Goal: Transaction & Acquisition: Purchase product/service

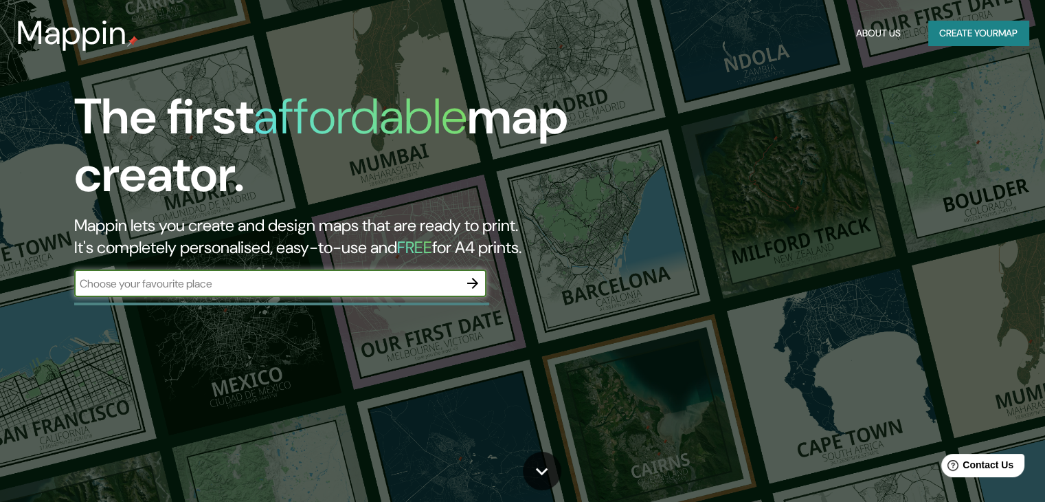
click at [225, 285] on input "text" at bounding box center [266, 284] width 385 height 16
type input "[GEOGRAPHIC_DATA]"
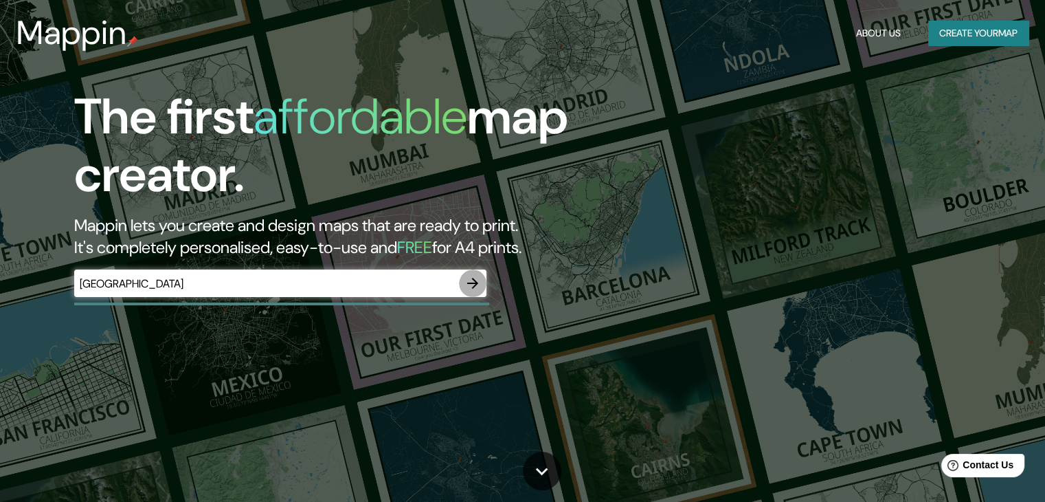
click at [471, 282] on icon "button" at bounding box center [472, 283] width 11 height 11
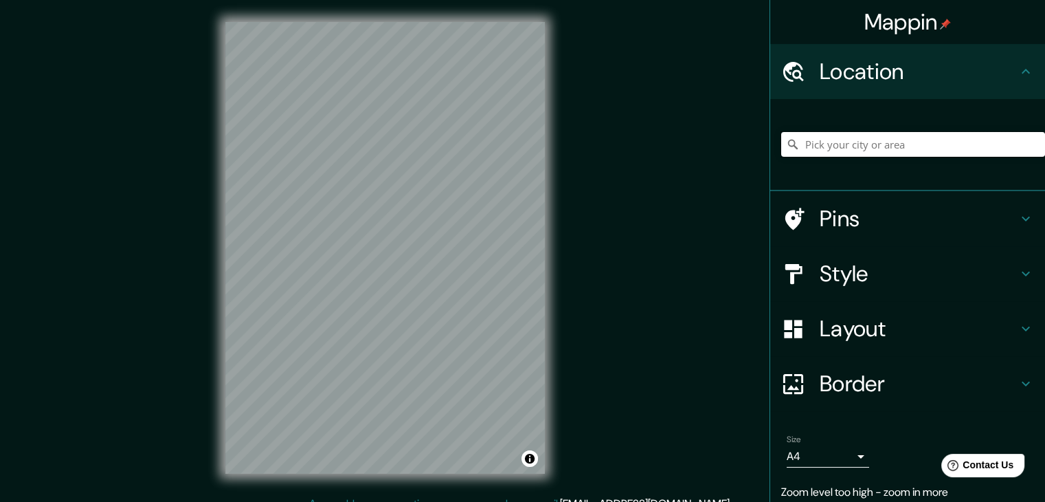
click at [914, 148] on input "Pick your city or area" at bounding box center [913, 144] width 264 height 25
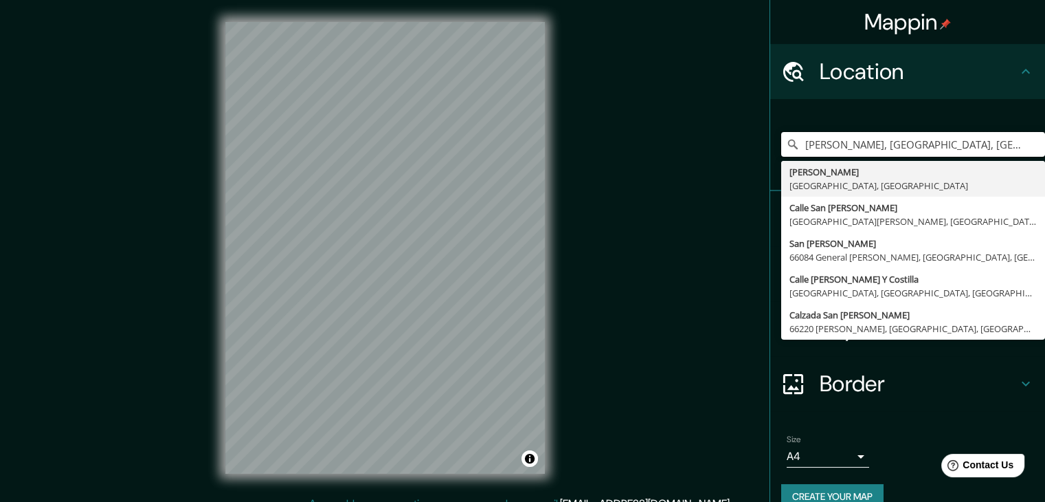
type input "[PERSON_NAME], [GEOGRAPHIC_DATA], [GEOGRAPHIC_DATA]"
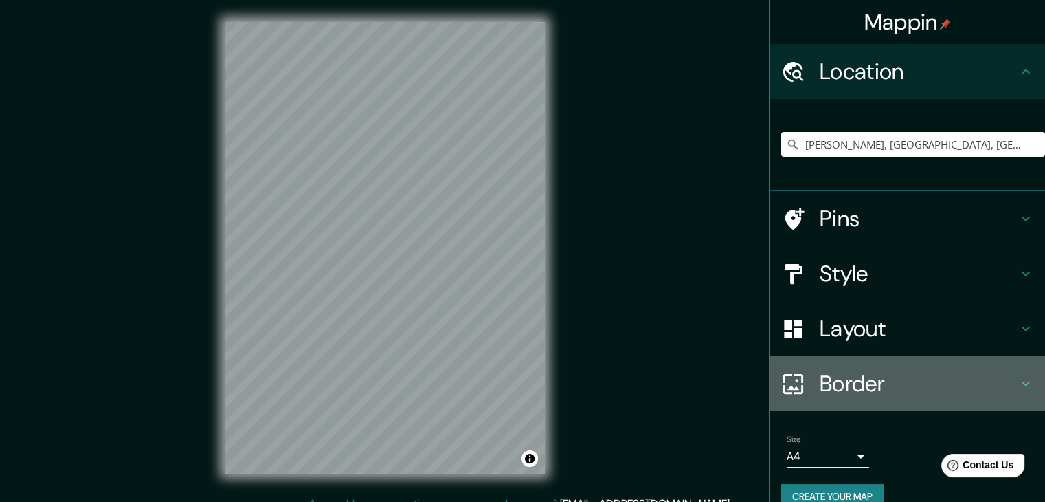
click at [857, 381] on h4 "Border" at bounding box center [919, 383] width 198 height 27
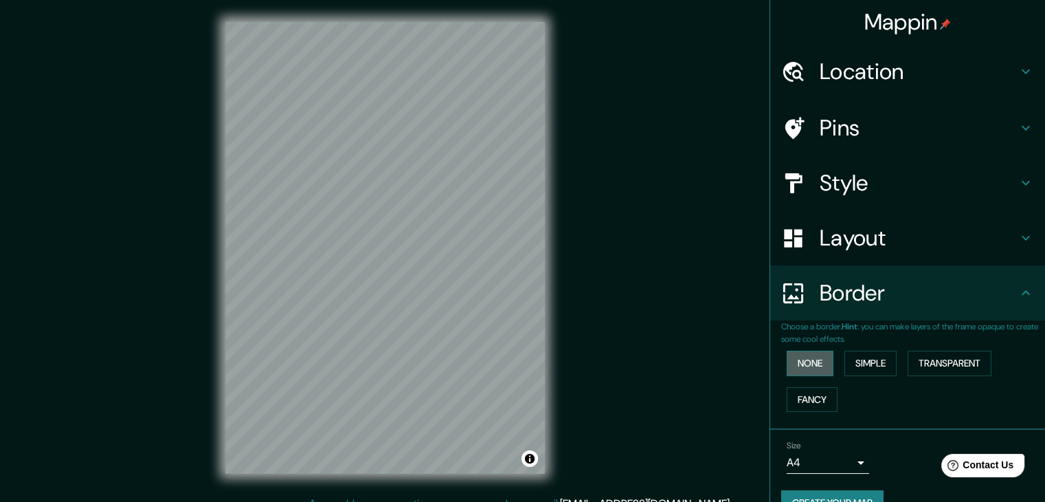
click at [800, 366] on button "None" at bounding box center [810, 362] width 47 height 25
click at [874, 353] on button "Simple" at bounding box center [870, 362] width 52 height 25
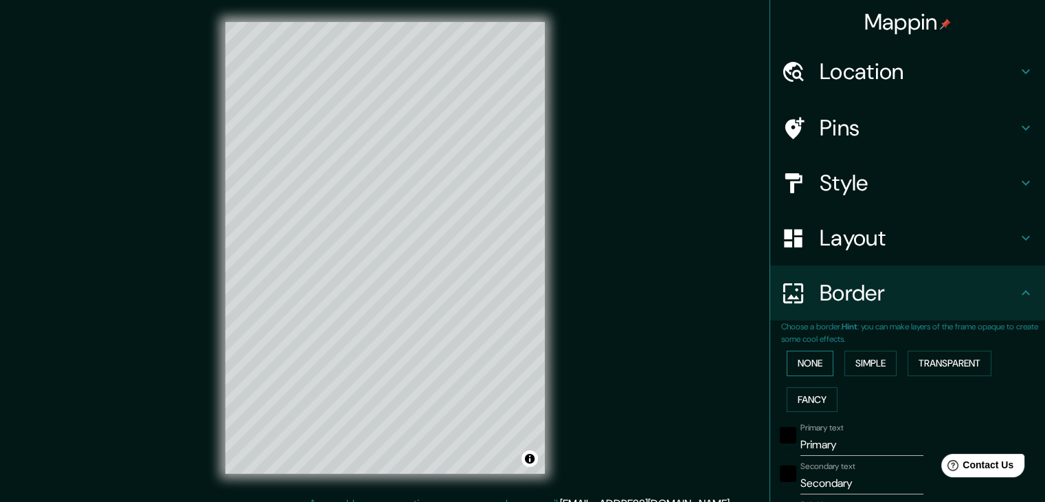
click at [805, 363] on button "None" at bounding box center [810, 362] width 47 height 25
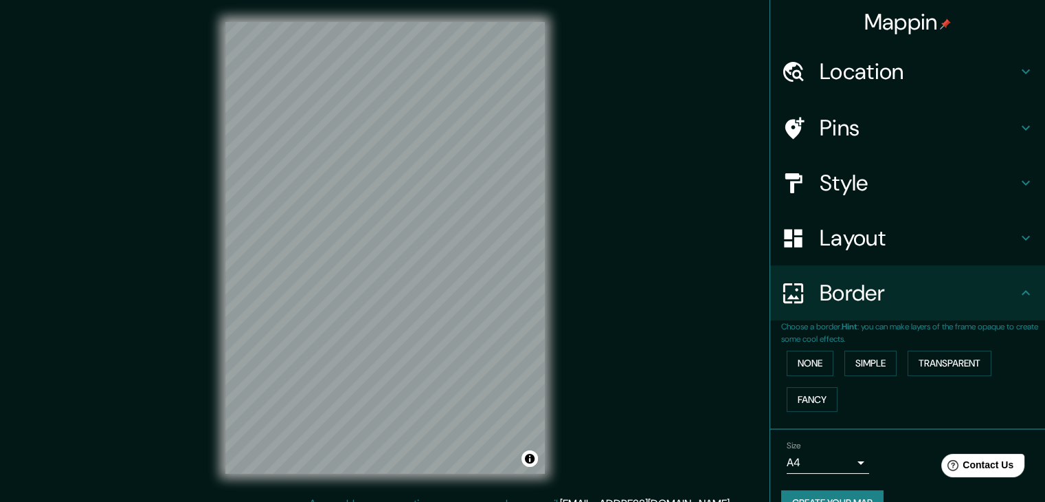
click at [866, 248] on h4 "Layout" at bounding box center [919, 237] width 198 height 27
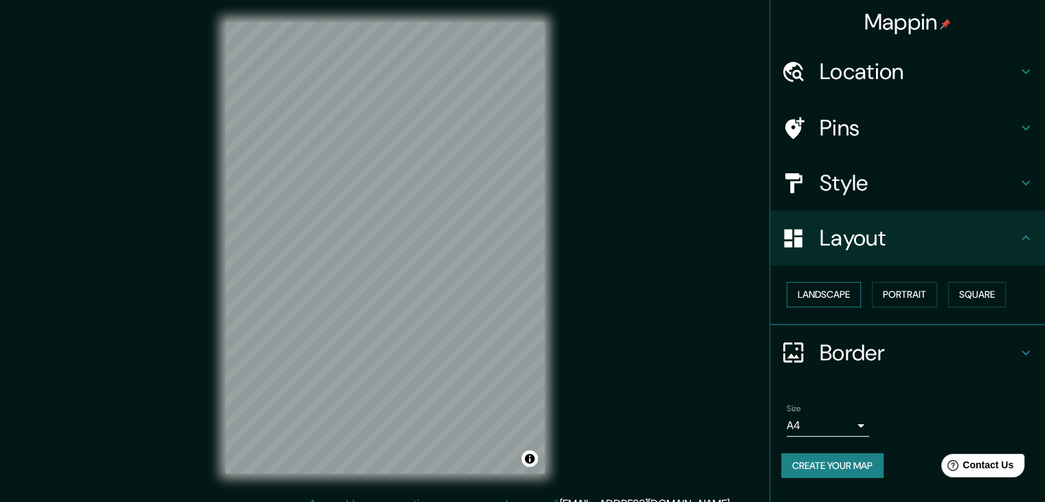
click at [849, 289] on button "Landscape" at bounding box center [824, 294] width 74 height 25
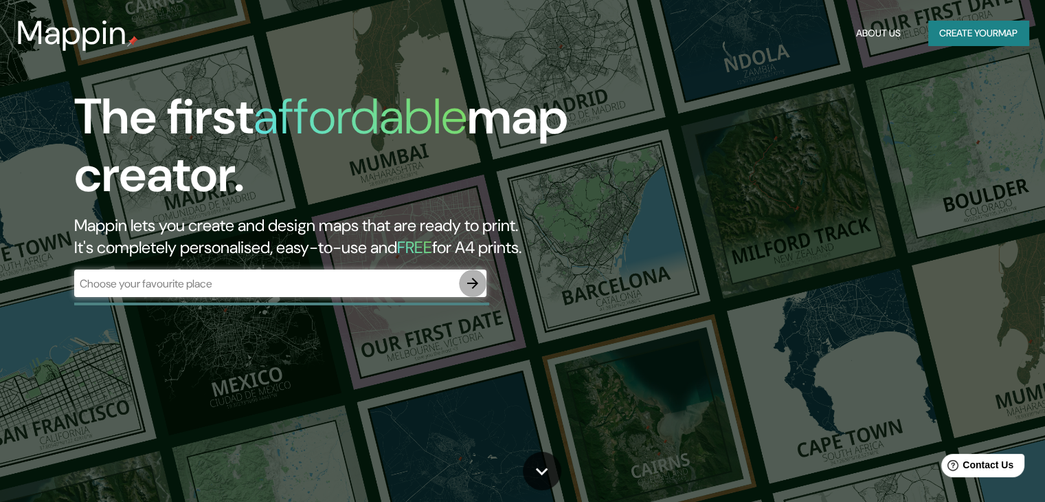
click at [473, 280] on icon "button" at bounding box center [472, 283] width 11 height 11
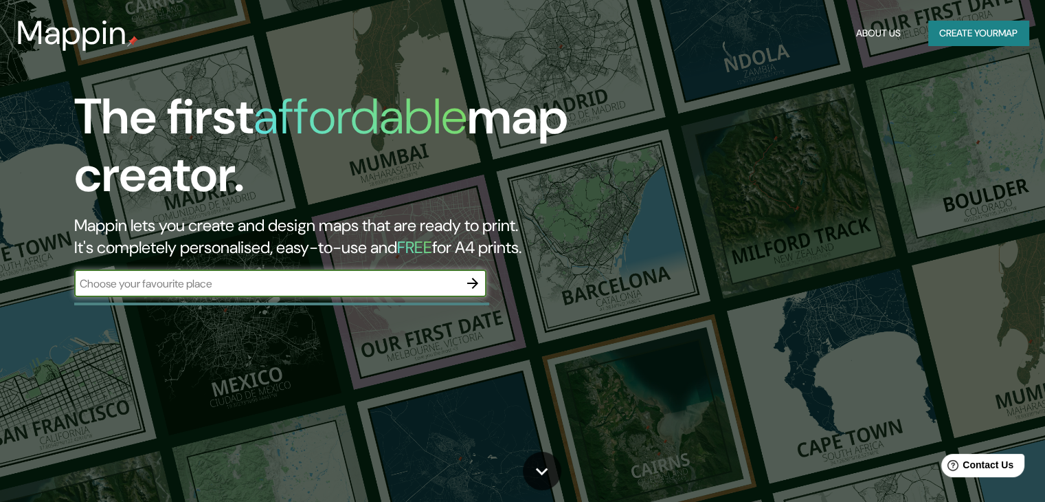
click at [214, 276] on input "text" at bounding box center [266, 284] width 385 height 16
click at [214, 292] on div "​" at bounding box center [280, 282] width 412 height 27
click at [217, 284] on input "text" at bounding box center [266, 284] width 385 height 16
type input "SAN [PERSON_NAME]"
click at [473, 289] on icon "button" at bounding box center [472, 283] width 16 height 16
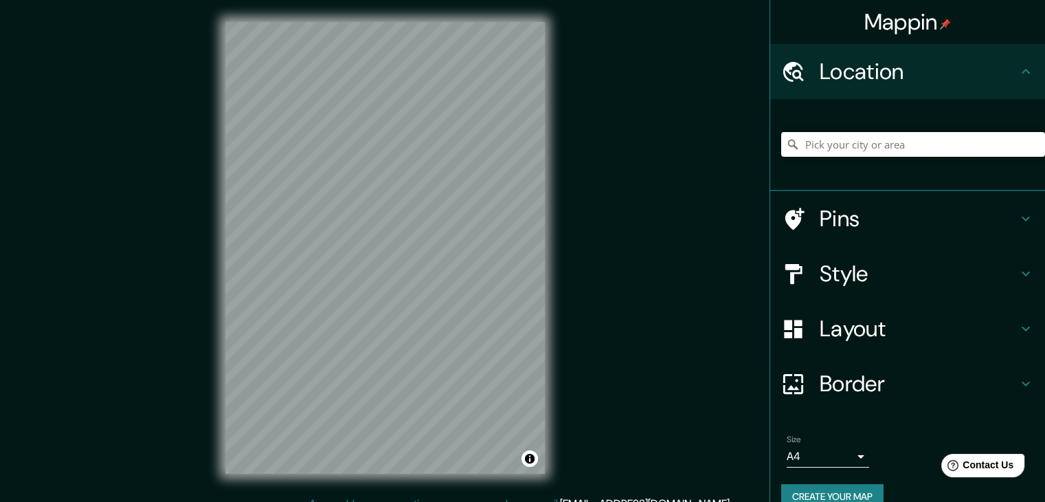
click at [866, 137] on input "Pick your city or area" at bounding box center [913, 144] width 264 height 25
type input "[PERSON_NAME], [GEOGRAPHIC_DATA], [GEOGRAPHIC_DATA]"
click at [833, 277] on h4 "Style" at bounding box center [919, 273] width 198 height 27
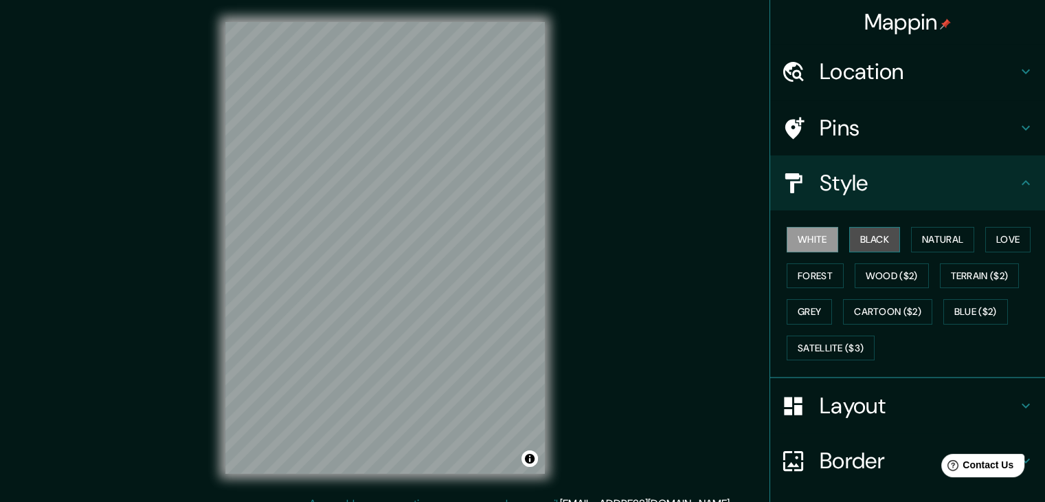
click at [874, 232] on button "Black" at bounding box center [875, 239] width 52 height 25
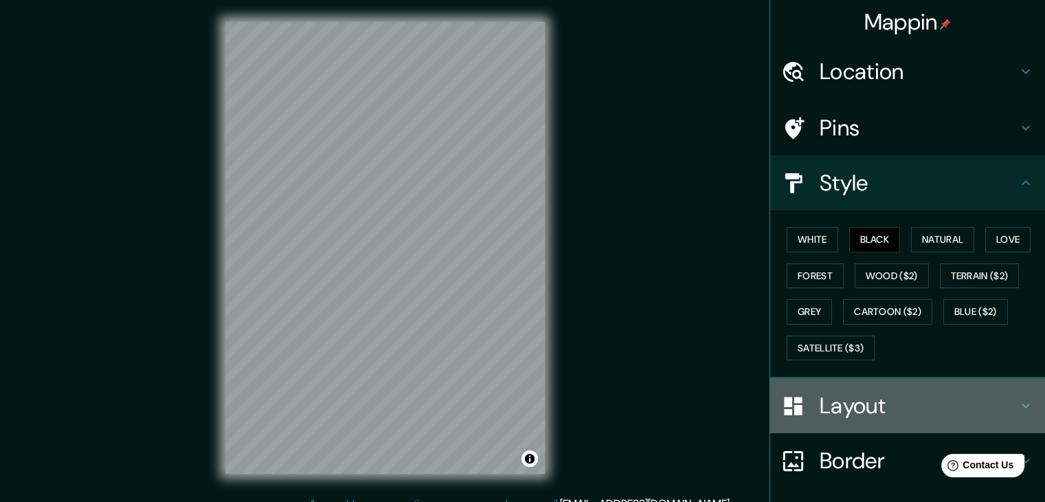
click at [833, 414] on h4 "Layout" at bounding box center [919, 405] width 198 height 27
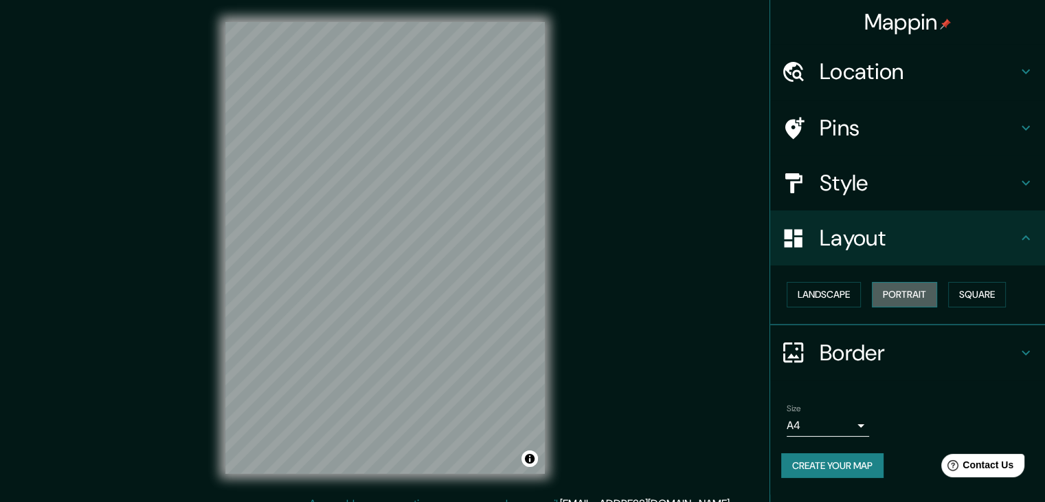
click at [896, 282] on button "Portrait" at bounding box center [904, 294] width 65 height 25
click at [898, 284] on button "Portrait" at bounding box center [904, 294] width 65 height 25
click at [849, 287] on button "Landscape" at bounding box center [824, 294] width 74 height 25
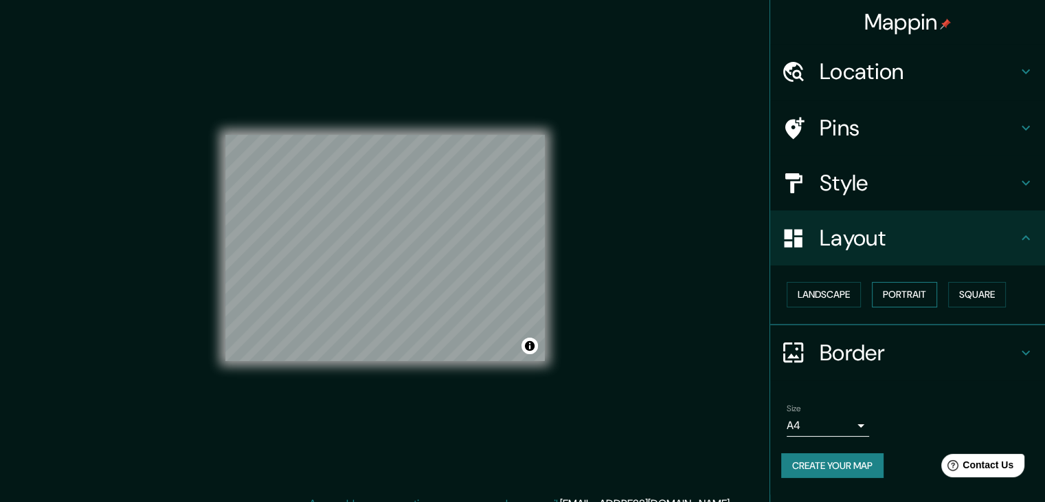
click at [891, 292] on button "Portrait" at bounding box center [904, 294] width 65 height 25
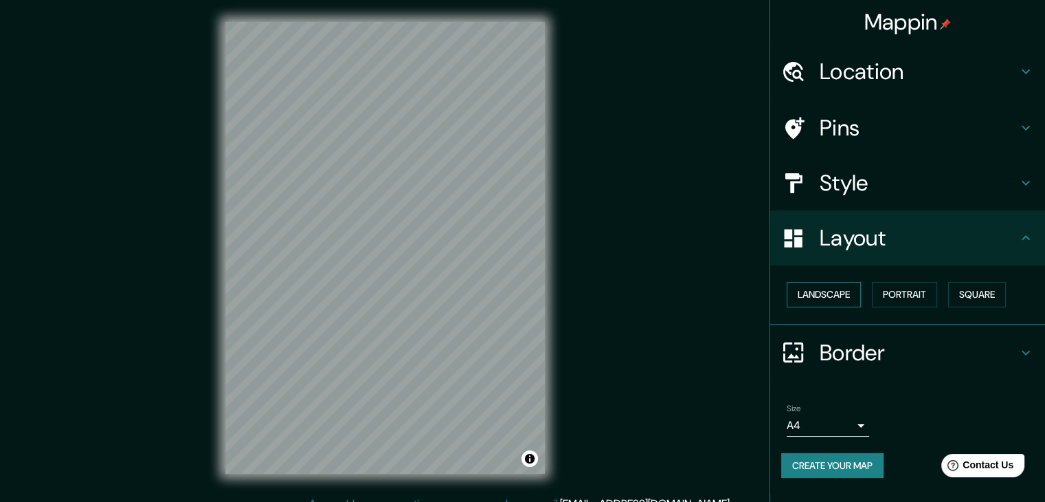
click at [829, 302] on button "Landscape" at bounding box center [824, 294] width 74 height 25
